Goal: Navigation & Orientation: Go to known website

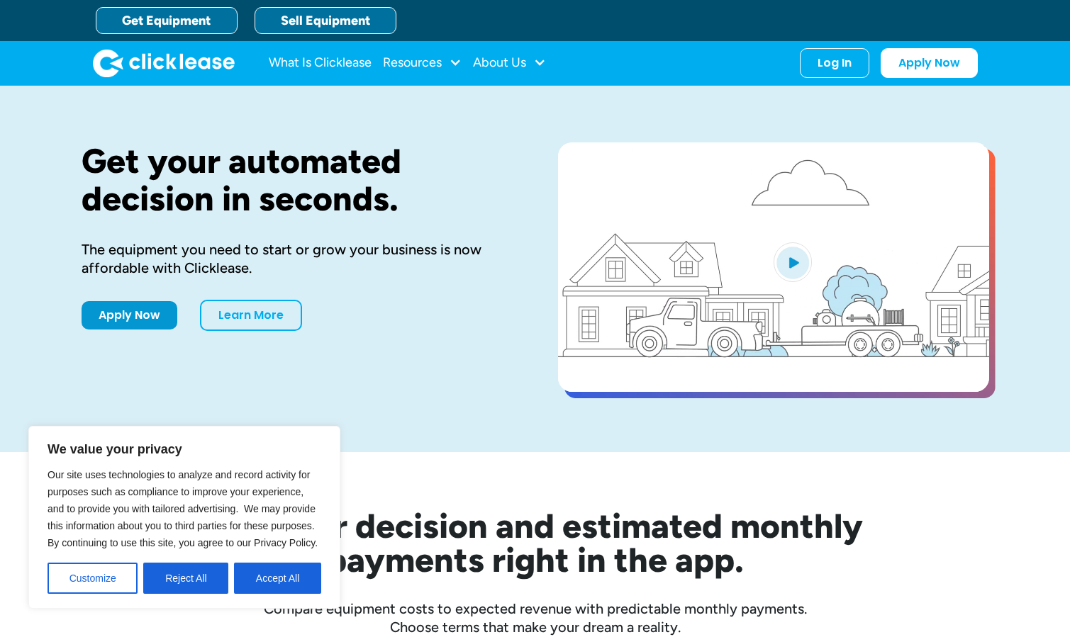
click at [369, 16] on link "Sell Equipment" at bounding box center [326, 20] width 142 height 27
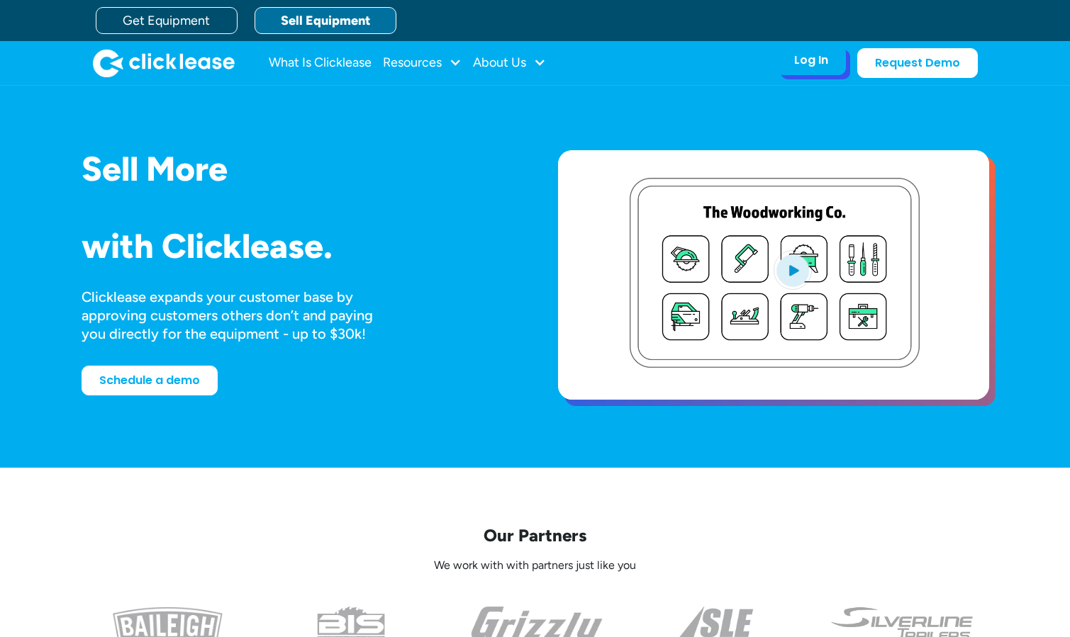
click at [801, 67] on div "Log In" at bounding box center [811, 60] width 34 height 14
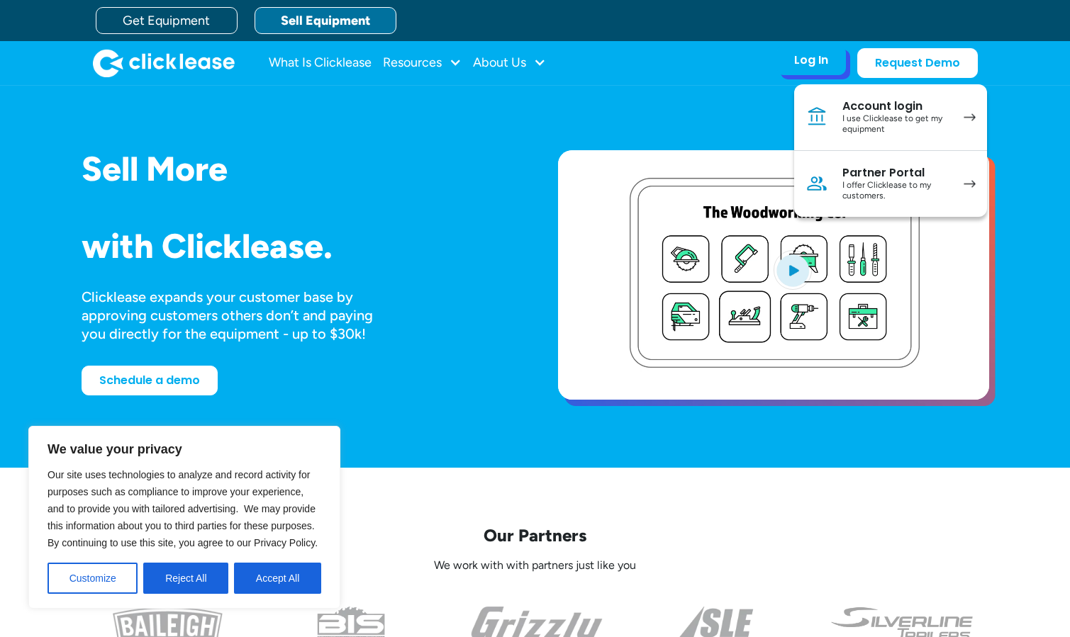
click at [883, 120] on div "I use Clicklease to get my equipment" at bounding box center [895, 124] width 107 height 22
